Goal: Task Accomplishment & Management: Manage account settings

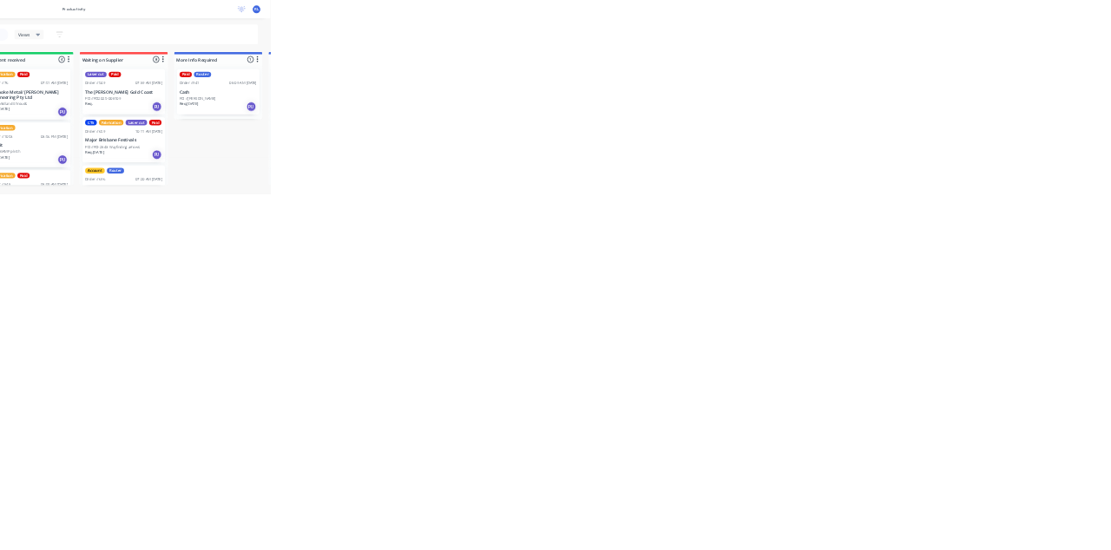
scroll to position [276, 0]
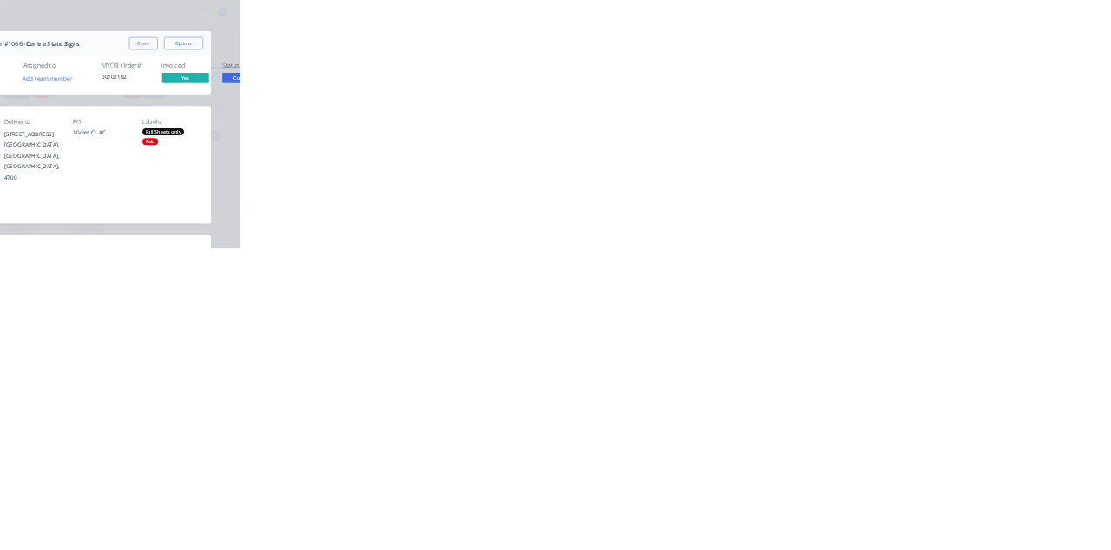
click at [929, 95] on button "Close" at bounding box center [896, 96] width 63 height 28
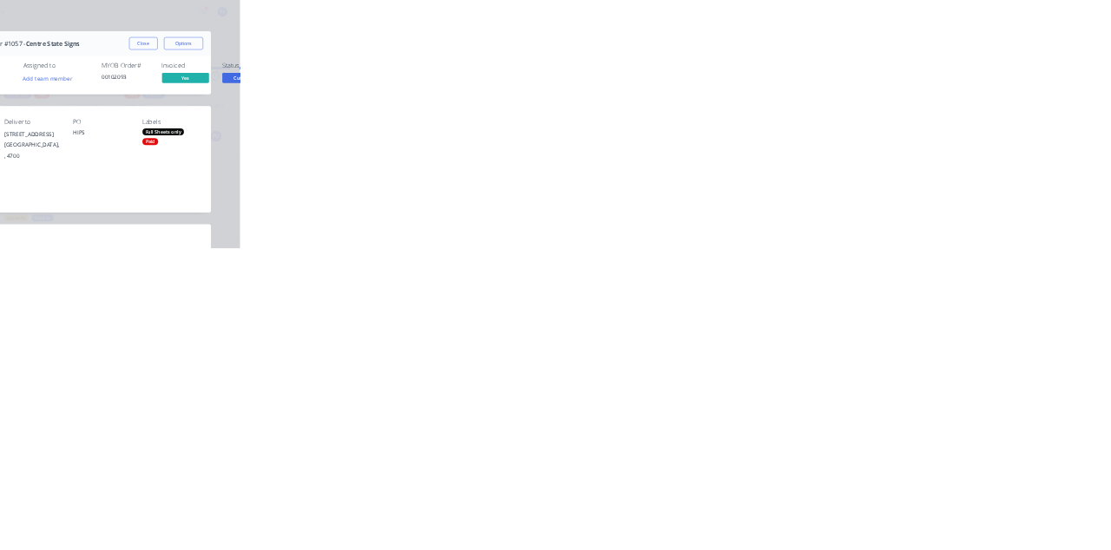
click at [929, 108] on button "Close" at bounding box center [896, 96] width 63 height 28
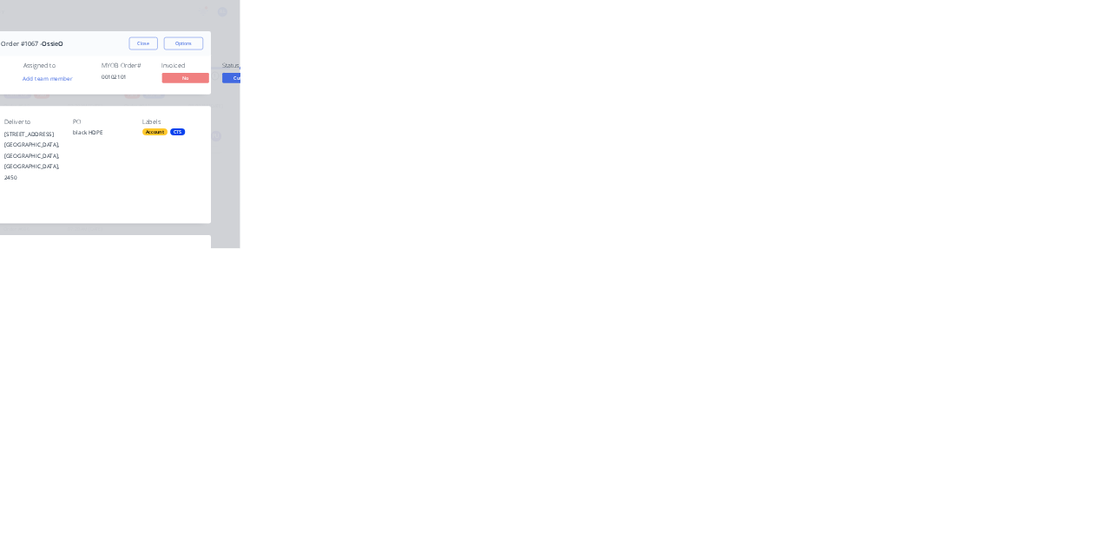
click at [181, 146] on div "Collaborate" at bounding box center [147, 152] width 69 height 16
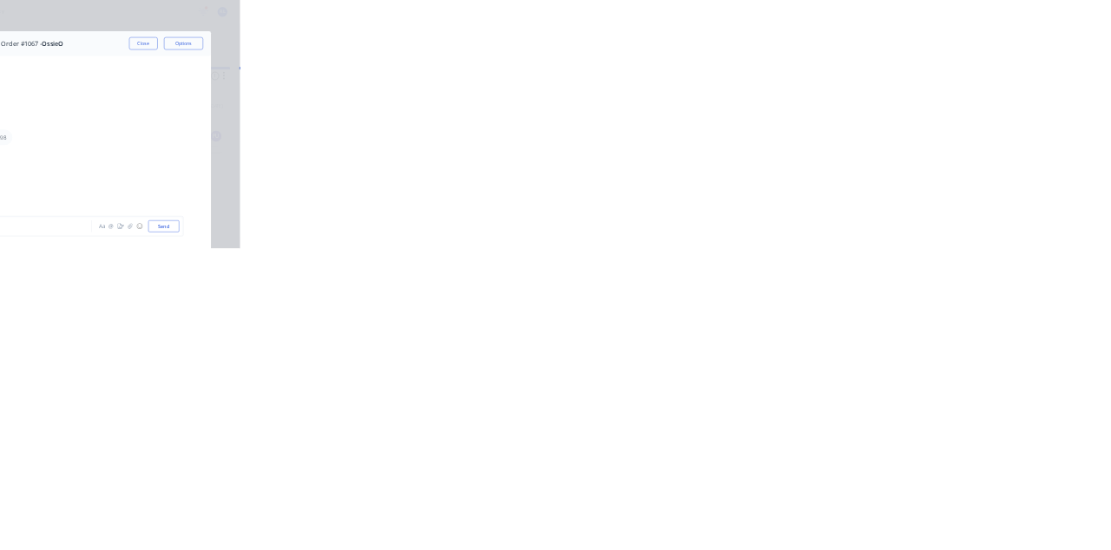
click at [929, 93] on button "Close" at bounding box center [896, 96] width 63 height 28
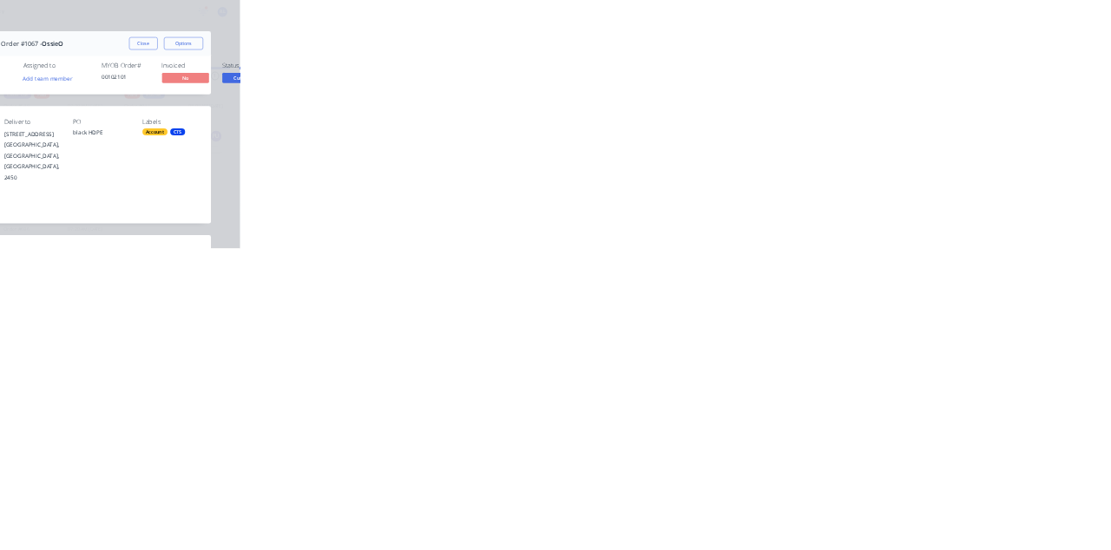
click at [929, 95] on button "Close" at bounding box center [896, 96] width 63 height 28
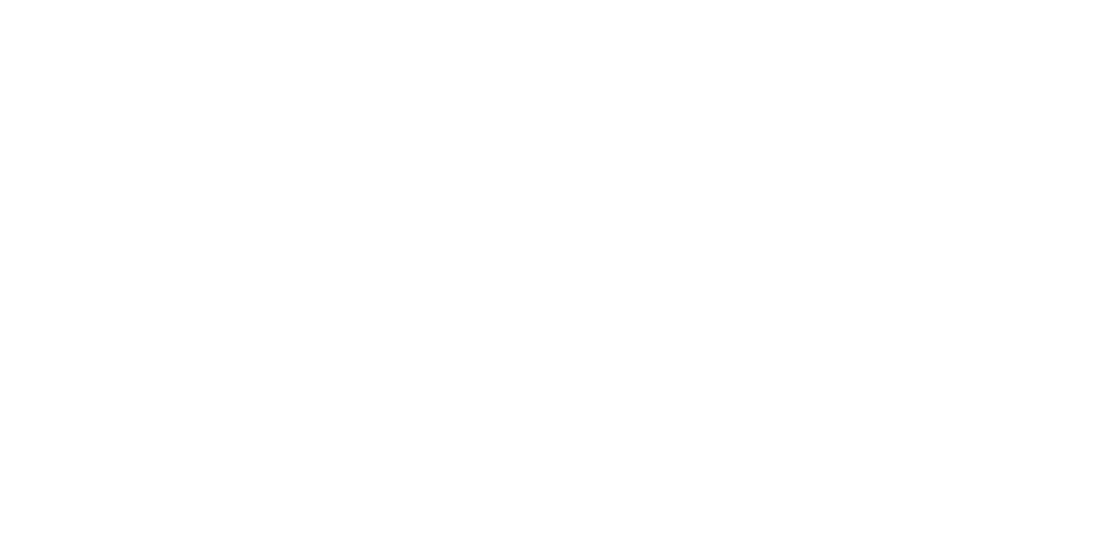
click at [929, 97] on button "Close" at bounding box center [896, 96] width 63 height 28
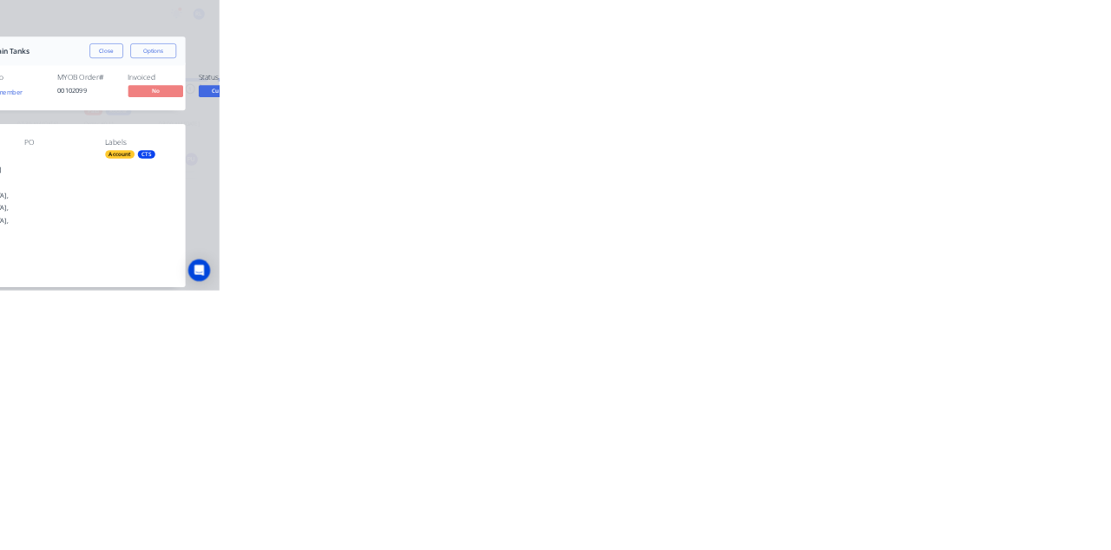
click at [181, 149] on div "Collaborate" at bounding box center [147, 152] width 69 height 16
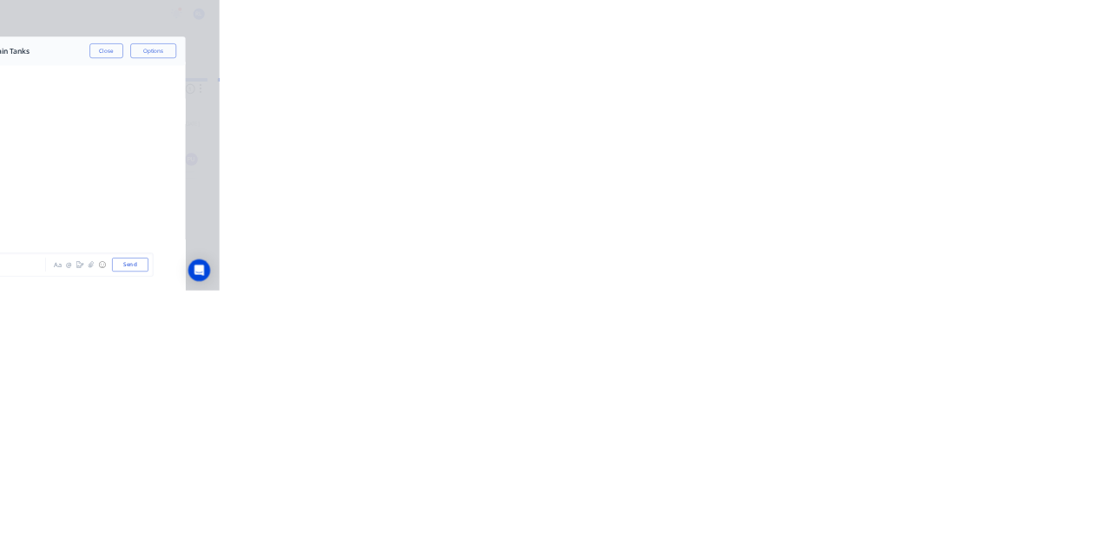
click at [929, 97] on button "Close" at bounding box center [896, 96] width 63 height 28
